Goal: Task Accomplishment & Management: Manage account settings

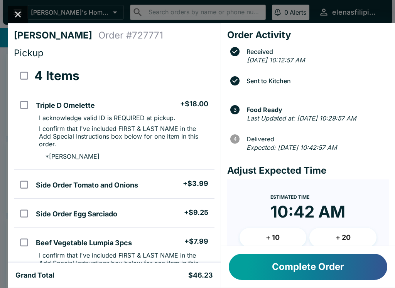
click at [20, 10] on icon "Close" at bounding box center [18, 14] width 10 height 10
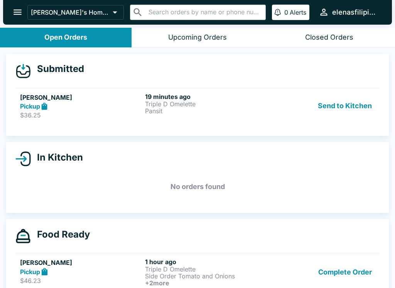
click at [27, 94] on h5 "[PERSON_NAME]" at bounding box center [81, 97] width 122 height 9
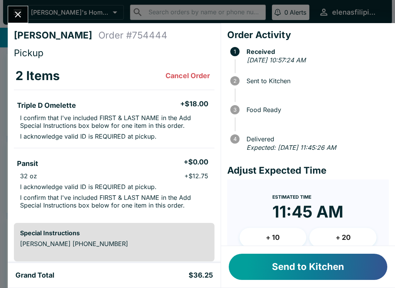
click at [256, 255] on button "Send to Kitchen" at bounding box center [307, 267] width 158 height 26
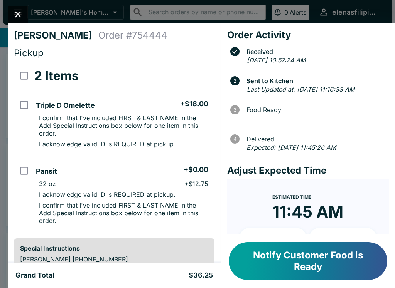
click at [17, 14] on icon "Close" at bounding box center [18, 14] width 10 height 10
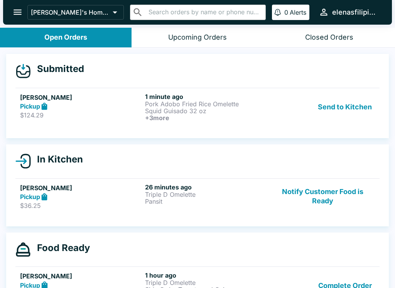
click at [245, 118] on h6 "+ 3 more" at bounding box center [206, 117] width 122 height 7
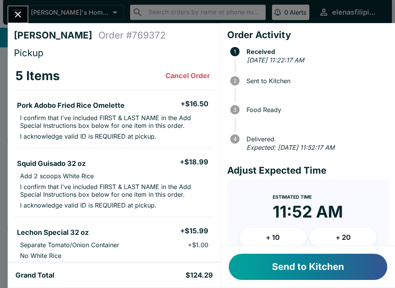
click at [263, 266] on button "Send to Kitchen" at bounding box center [307, 267] width 158 height 26
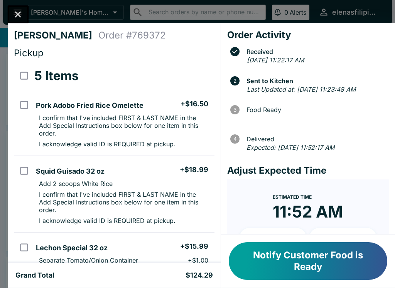
click at [5, 123] on div "[PERSON_NAME] Order # 769372 Pickup 5 Items Pork Adobo Fried Rice Omelette + $1…" at bounding box center [197, 144] width 395 height 288
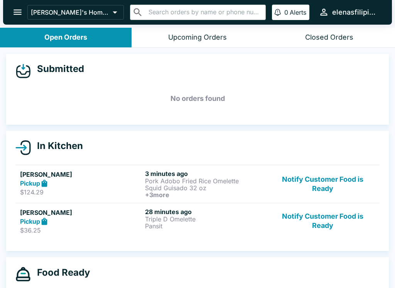
click at [52, 180] on div "Pickup" at bounding box center [81, 183] width 122 height 9
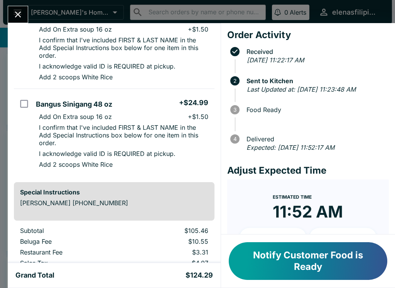
scroll to position [319, 0]
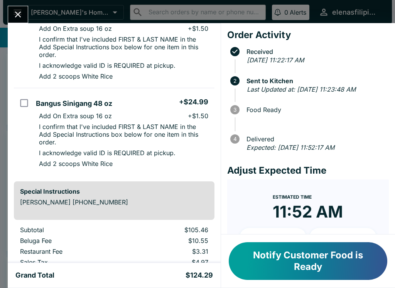
click at [22, 4] on div "[PERSON_NAME] Order # 769372 Pickup 5 Items Pork Adobo Fried Rice Omelette + $1…" at bounding box center [197, 144] width 395 height 288
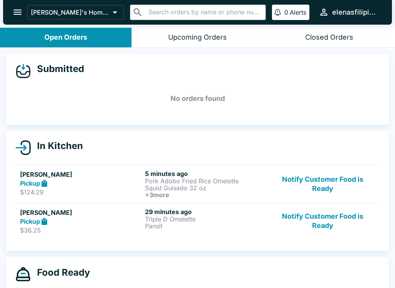
click at [294, 225] on button "Notify Customer Food is Ready" at bounding box center [322, 221] width 104 height 27
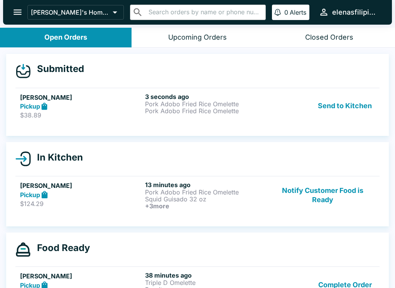
scroll to position [-11, 0]
click at [164, 107] on p "Pork Adobo Fried Rice Omelette" at bounding box center [206, 104] width 122 height 7
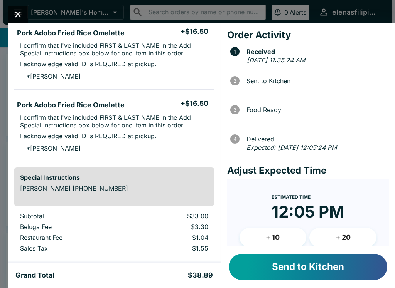
scroll to position [73, 0]
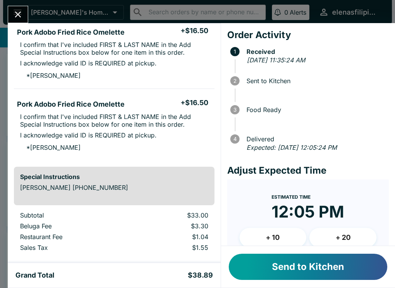
click at [280, 270] on button "Send to Kitchen" at bounding box center [307, 267] width 158 height 26
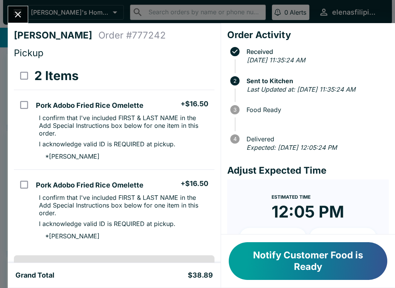
scroll to position [0, 0]
click at [252, 260] on button "Notify Customer Food is Ready" at bounding box center [307, 261] width 158 height 38
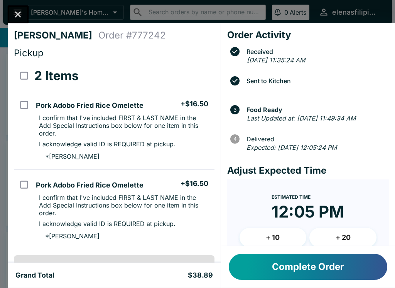
click at [16, 10] on icon "Close" at bounding box center [18, 14] width 10 height 10
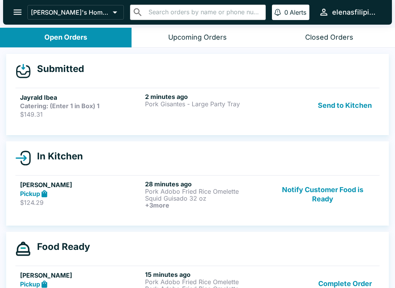
click at [208, 107] on p "Pork Gisantes - Large Party Tray" at bounding box center [206, 104] width 122 height 7
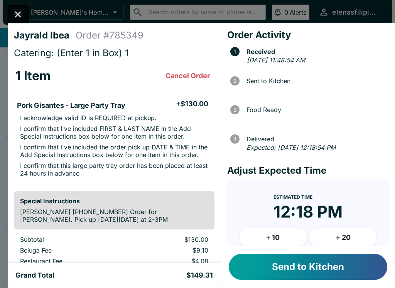
click at [261, 269] on button "Send to Kitchen" at bounding box center [307, 267] width 158 height 26
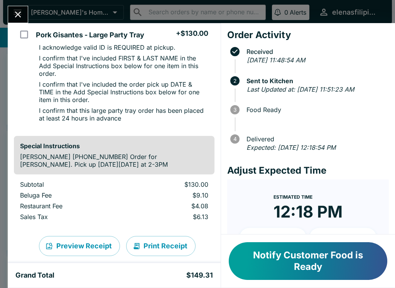
scroll to position [72, 0]
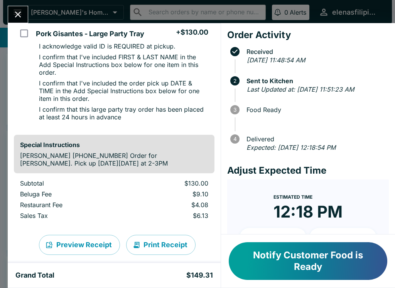
click at [18, 15] on icon "Close" at bounding box center [18, 15] width 6 height 6
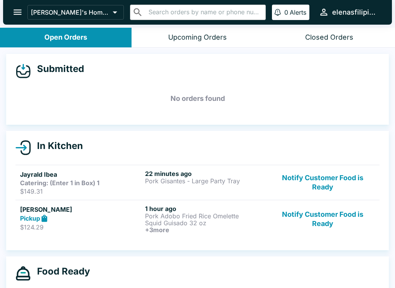
click at [152, 220] on p "Pork Adobo Fried Rice Omelette" at bounding box center [206, 216] width 122 height 7
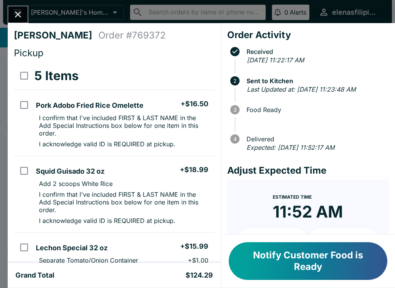
click at [275, 265] on button "Notify Customer Food is Ready" at bounding box center [307, 261] width 158 height 38
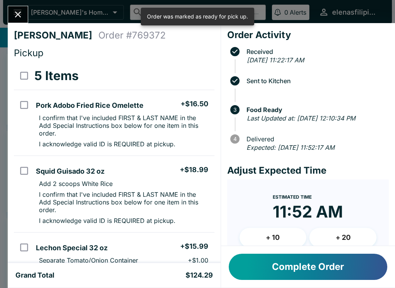
click at [280, 266] on button "Complete Order" at bounding box center [307, 267] width 158 height 26
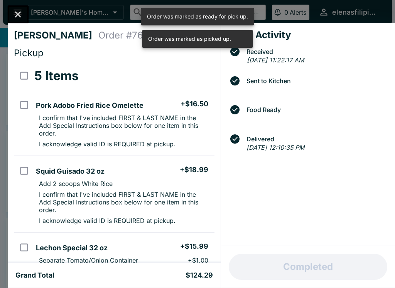
click at [20, 14] on icon "Close" at bounding box center [18, 14] width 10 height 10
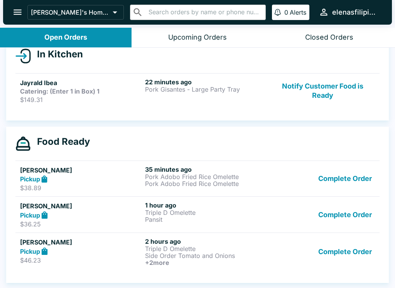
scroll to position [92, 0]
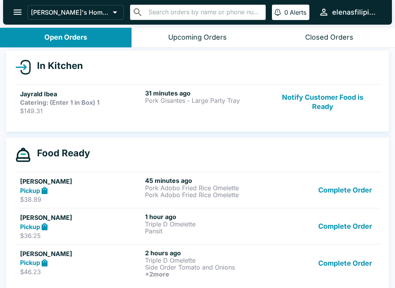
click at [14, 3] on button "open drawer" at bounding box center [18, 12] width 20 height 20
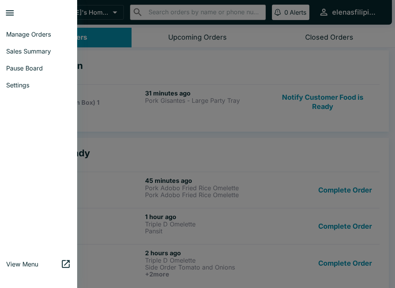
click at [9, 34] on span "Manage Orders" at bounding box center [38, 34] width 65 height 8
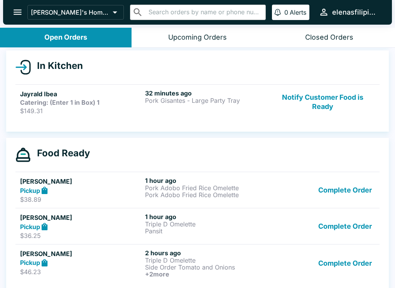
click at [60, 35] on div "Open Orders" at bounding box center [65, 37] width 43 height 9
click at [53, 42] on button "Open Orders" at bounding box center [65, 38] width 131 height 20
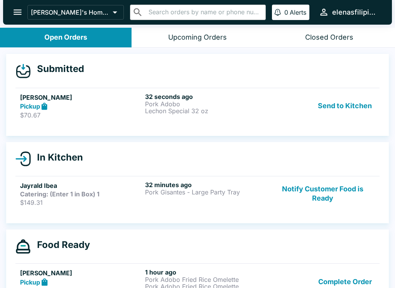
scroll to position [0, 0]
click at [310, 34] on div "Closed Orders" at bounding box center [329, 37] width 48 height 9
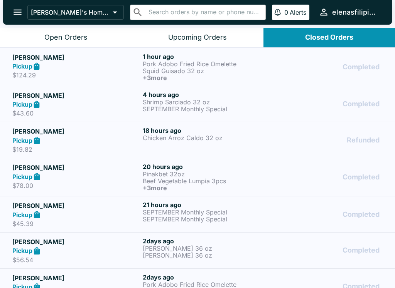
click at [49, 37] on div "Open Orders" at bounding box center [65, 37] width 43 height 9
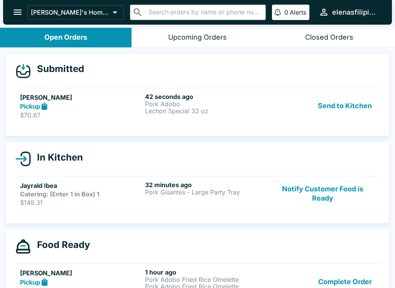
click at [102, 106] on div "Pickup" at bounding box center [81, 106] width 122 height 9
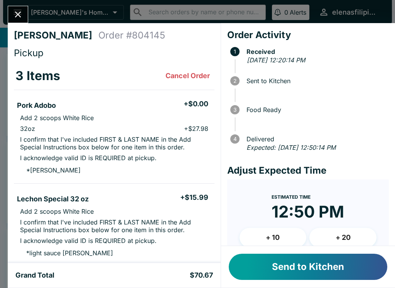
click at [265, 272] on button "Send to Kitchen" at bounding box center [307, 267] width 158 height 26
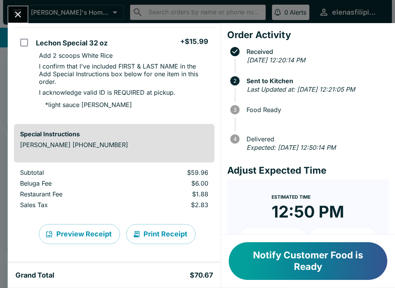
scroll to position [254, 0]
click at [11, 9] on button "Close" at bounding box center [18, 14] width 20 height 17
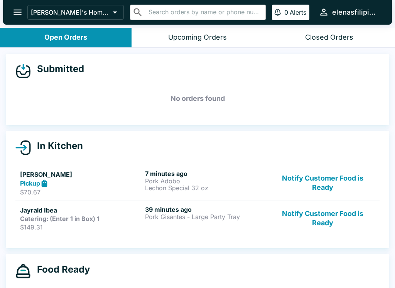
click at [35, 168] on link "Jessica Kusunoki Pickup $70.67 7 minutes ago Pork Adobo Lechon Special 32 oz No…" at bounding box center [197, 183] width 364 height 36
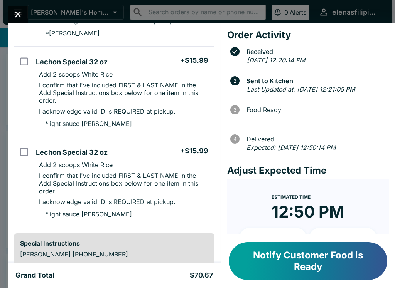
scroll to position [146, 0]
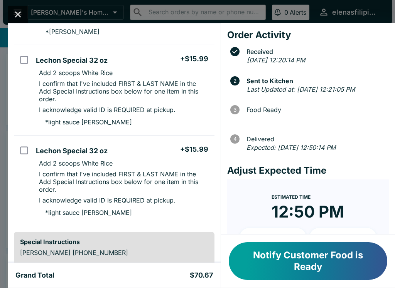
click at [253, 250] on button "Notify Customer Food is Ready" at bounding box center [307, 261] width 158 height 38
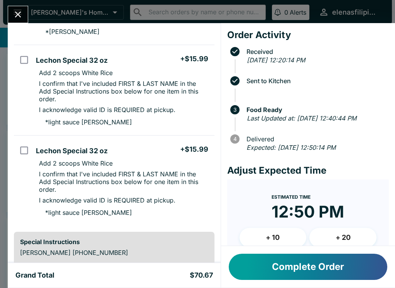
click at [10, 13] on button "Close" at bounding box center [18, 14] width 20 height 17
click at [9, 3] on div "Elena's Home of the Finest Filipino Foods ​ ​ 0 Alerts elenasfilipinofoods" at bounding box center [197, 12] width 388 height 25
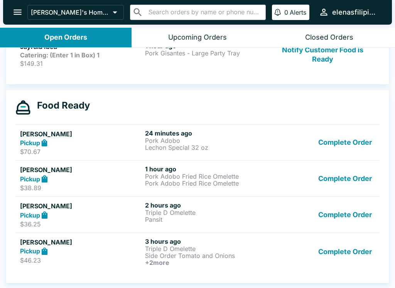
scroll to position [128, 0]
click at [356, 173] on button "Complete Order" at bounding box center [345, 178] width 60 height 27
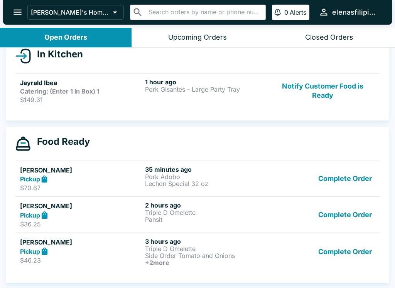
scroll to position [92, 0]
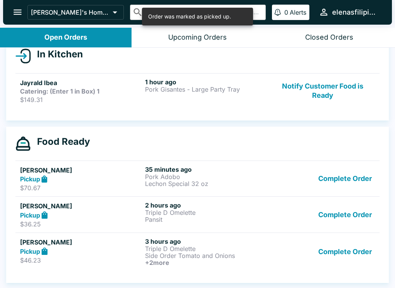
click at [344, 258] on button "Complete Order" at bounding box center [345, 252] width 60 height 29
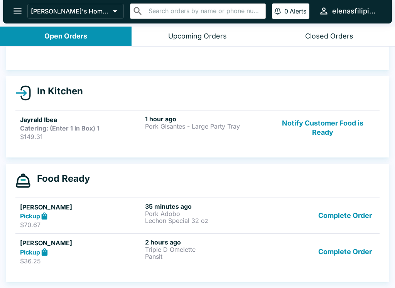
scroll to position [0, 0]
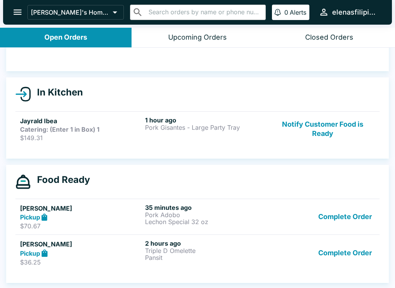
click at [342, 252] on button "Complete Order" at bounding box center [345, 253] width 60 height 27
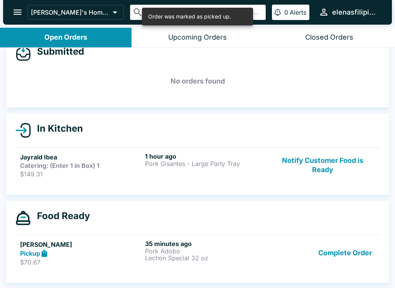
scroll to position [17, 0]
click at [353, 254] on button "Complete Order" at bounding box center [345, 253] width 60 height 27
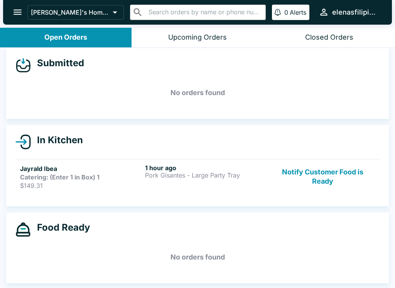
click at [334, 41] on div "Closed Orders" at bounding box center [329, 37] width 48 height 9
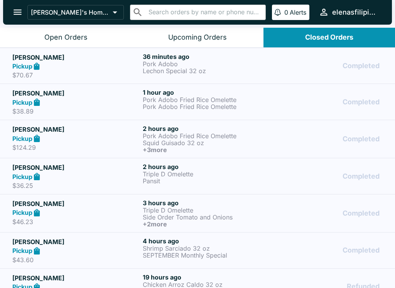
click at [83, 37] on div "Open Orders" at bounding box center [65, 37] width 43 height 9
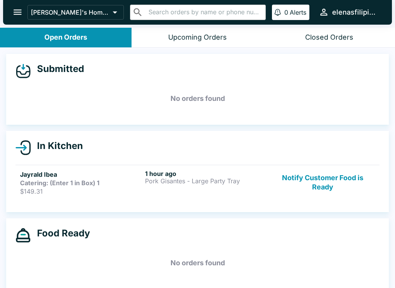
click at [67, 189] on p "$149.31" at bounding box center [81, 192] width 122 height 8
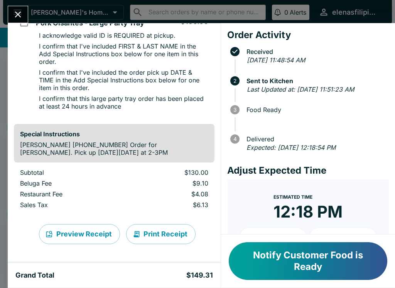
scroll to position [82, 0]
click at [15, 12] on icon "Close" at bounding box center [18, 15] width 6 height 6
